Goal: Task Accomplishment & Management: Manage account settings

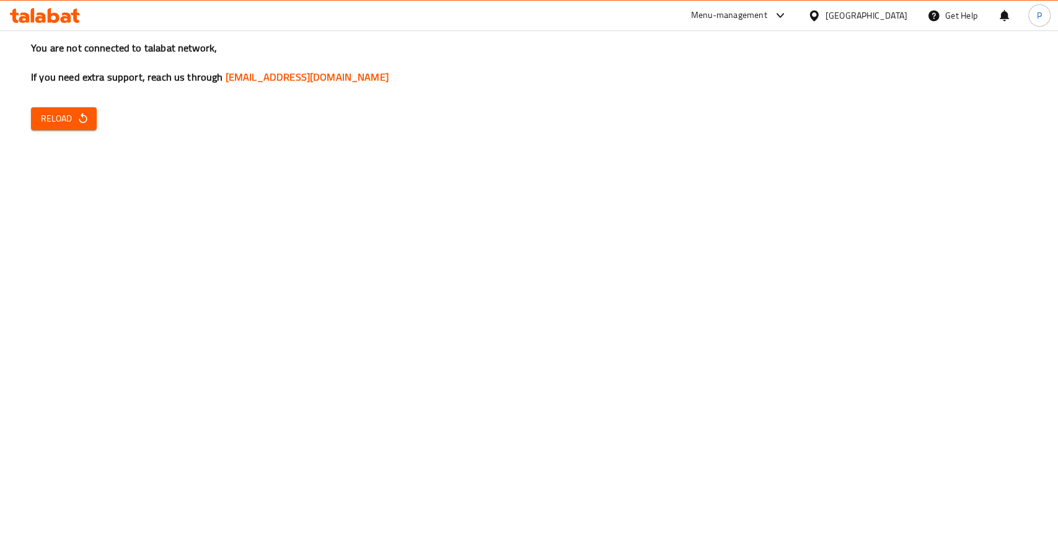
click at [54, 111] on span "Reload" at bounding box center [64, 118] width 46 height 15
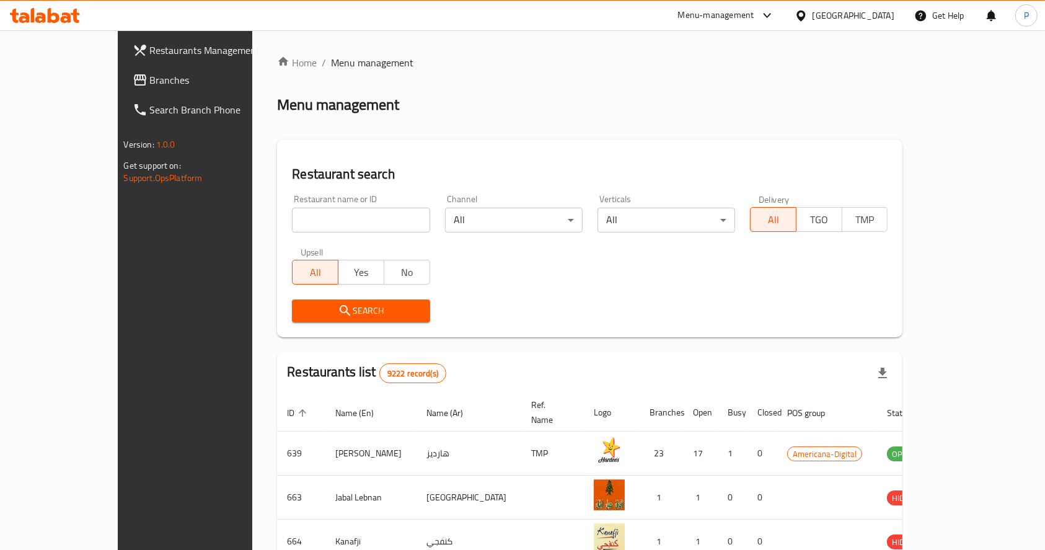
click at [292, 226] on input "search" at bounding box center [361, 220] width 138 height 25
click button "Search" at bounding box center [361, 310] width 138 height 23
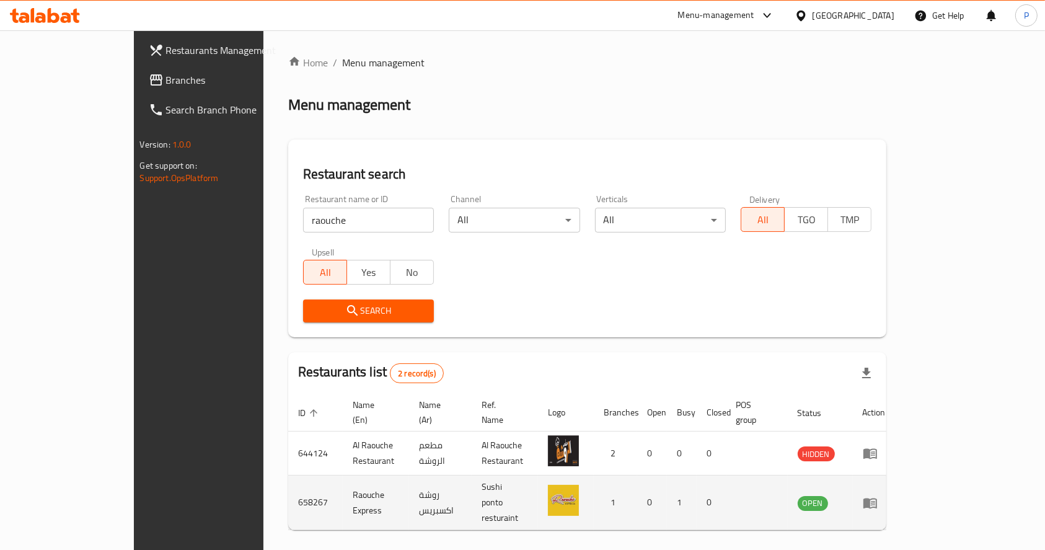
click at [896, 498] on td "enhanced table" at bounding box center [874, 502] width 43 height 55
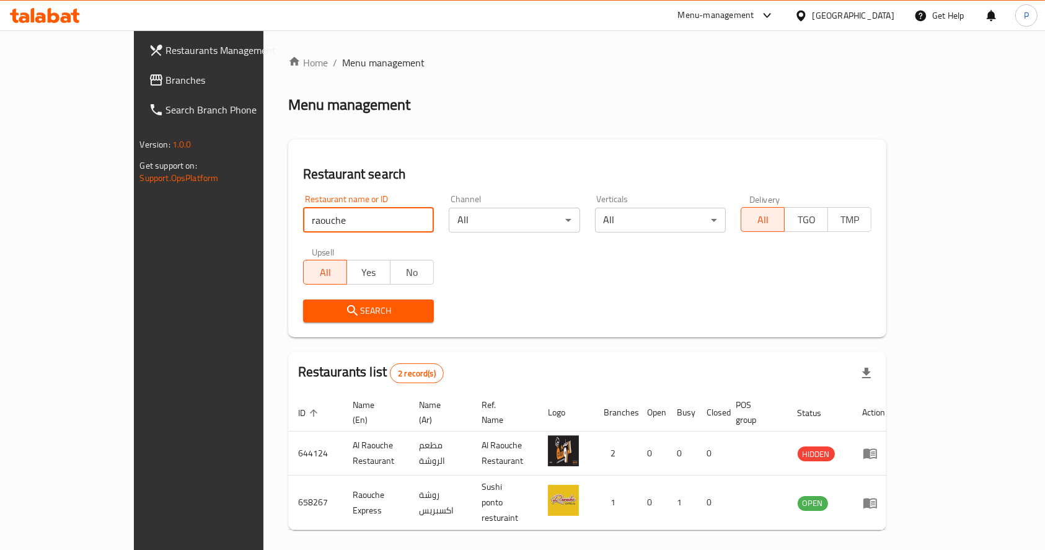
drag, startPoint x: 256, startPoint y: 217, endPoint x: 82, endPoint y: 217, distance: 174.2
click at [134, 217] on div "Restaurants Management Branches Search Branch Phone Version: 1.0.0 Get support …" at bounding box center [523, 313] width 778 height 567
click button "Search" at bounding box center [368, 310] width 131 height 23
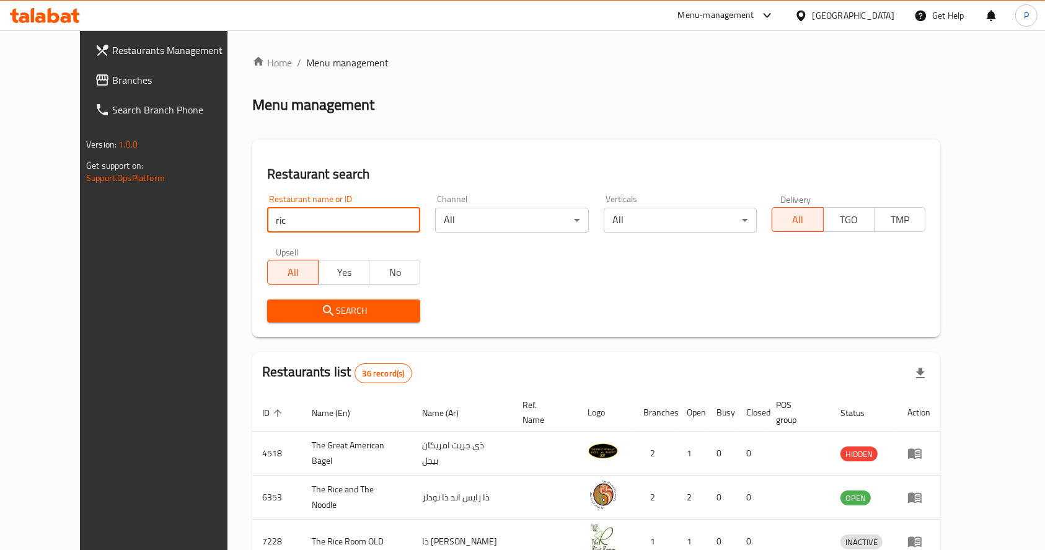
click at [273, 214] on input "ric" at bounding box center [343, 220] width 153 height 25
click at [321, 309] on icon "submit" at bounding box center [328, 310] width 15 height 15
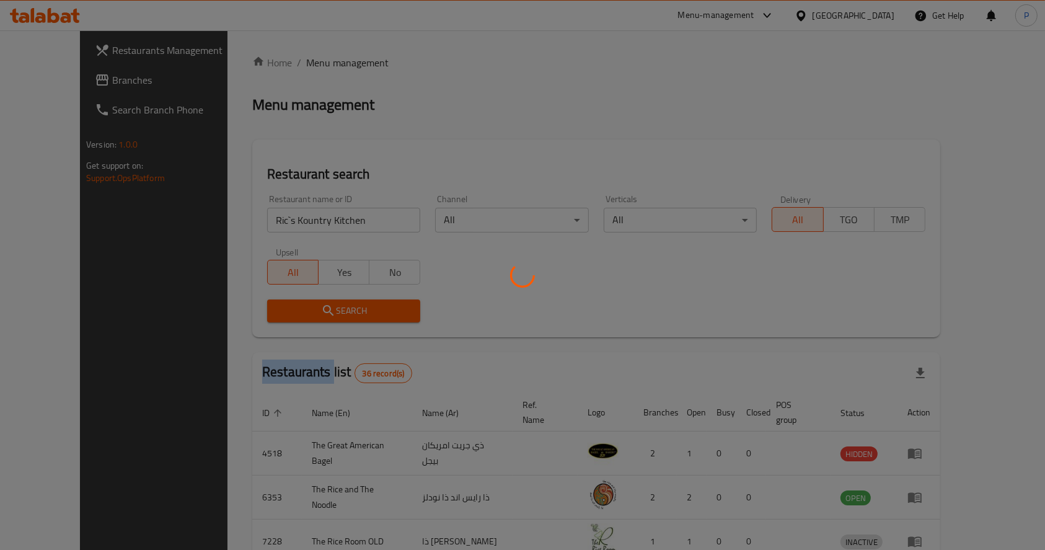
click at [284, 309] on div at bounding box center [522, 275] width 1045 height 550
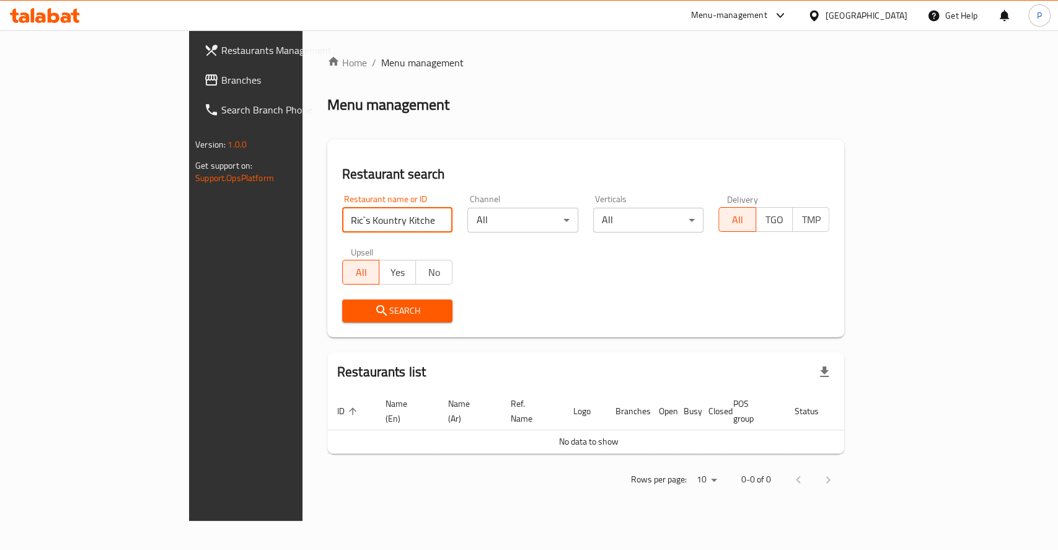
drag, startPoint x: 325, startPoint y: 225, endPoint x: 250, endPoint y: 225, distance: 75.6
click at [342, 225] on input "Ric`s Kountry Kitchen" at bounding box center [397, 220] width 111 height 25
type input "Ric's"
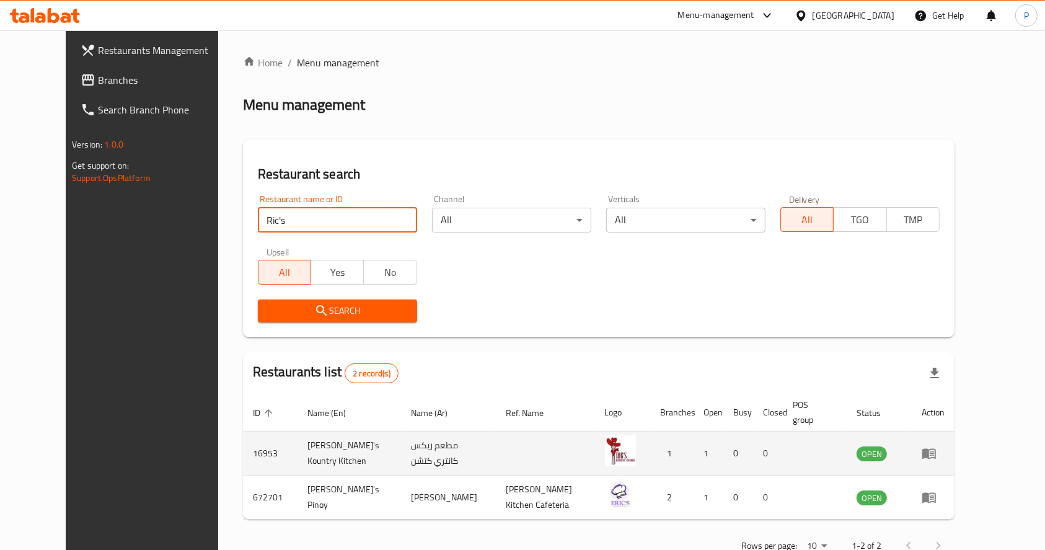
click at [936, 449] on icon "enhanced table" at bounding box center [929, 454] width 14 height 11
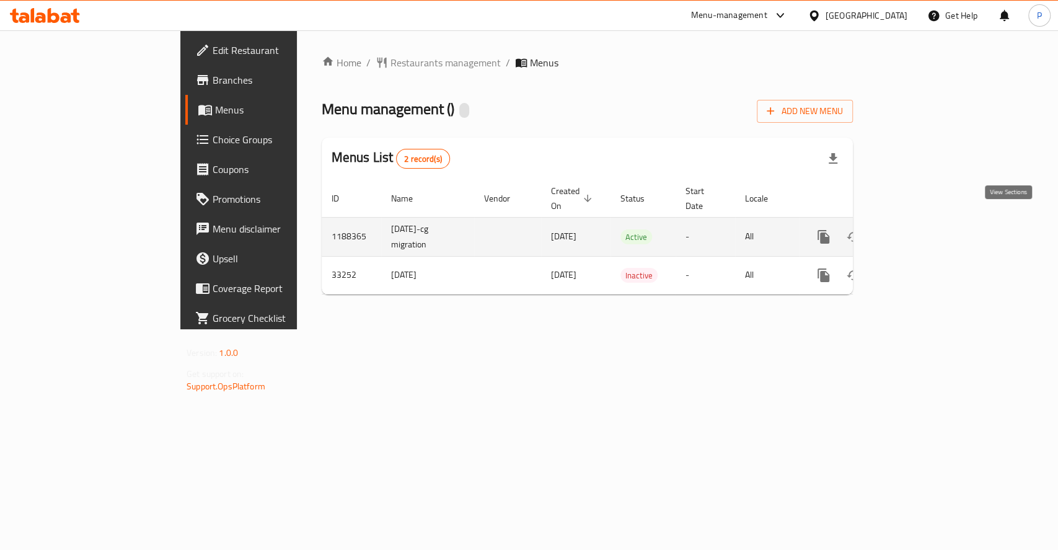
click at [919, 231] on icon "enhanced table" at bounding box center [913, 236] width 11 height 11
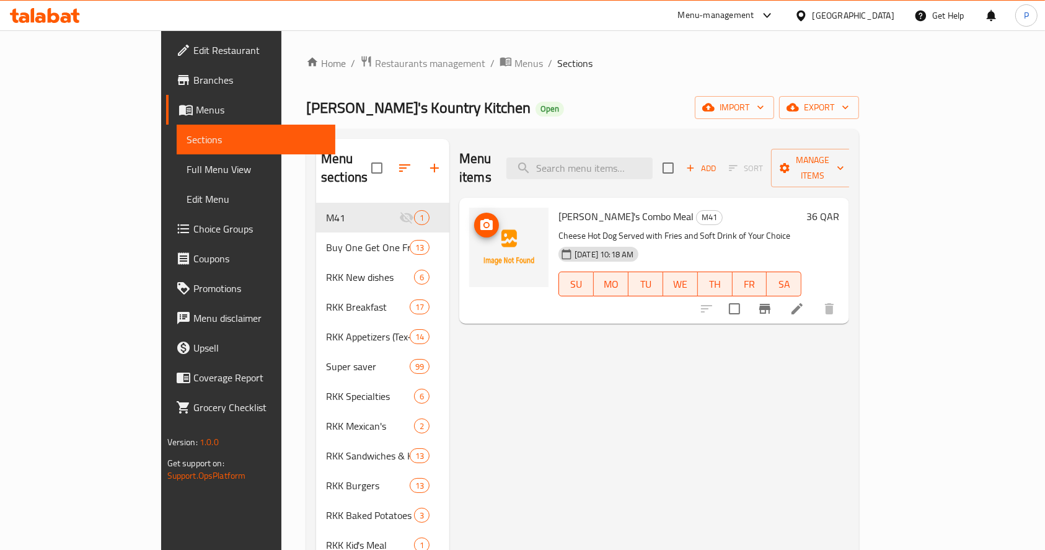
click at [479, 218] on icon "upload picture" at bounding box center [486, 225] width 15 height 15
